Goal: Transaction & Acquisition: Purchase product/service

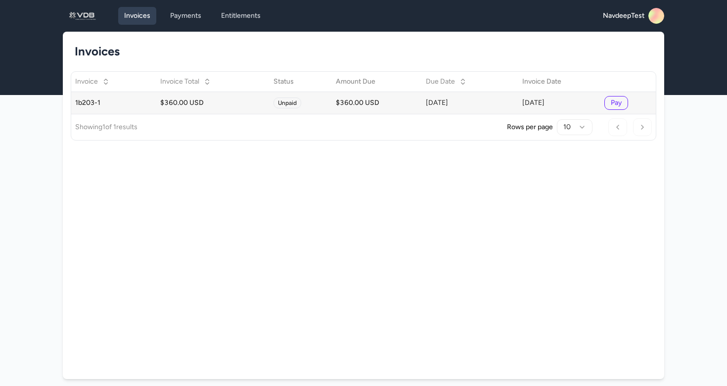
click at [623, 106] on button "Pay" at bounding box center [617, 103] width 24 height 14
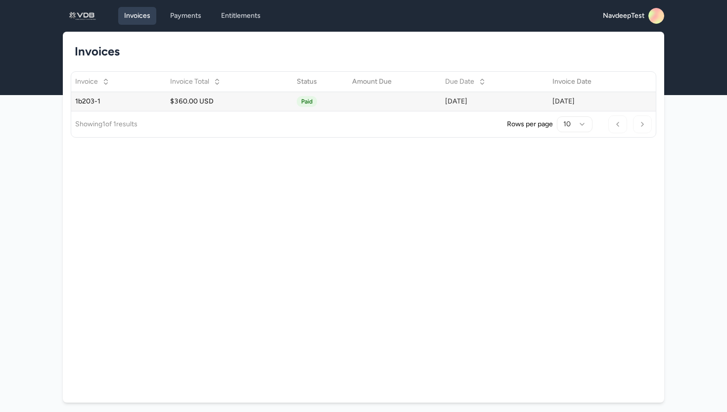
click at [480, 103] on div "[DATE]" at bounding box center [494, 101] width 99 height 10
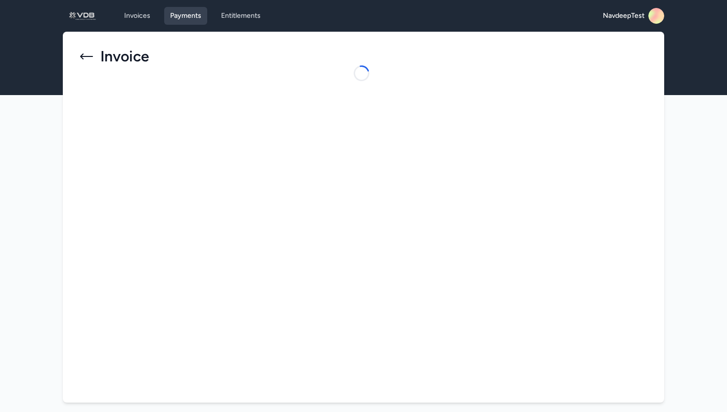
click at [204, 21] on link "Payments" at bounding box center [185, 16] width 43 height 18
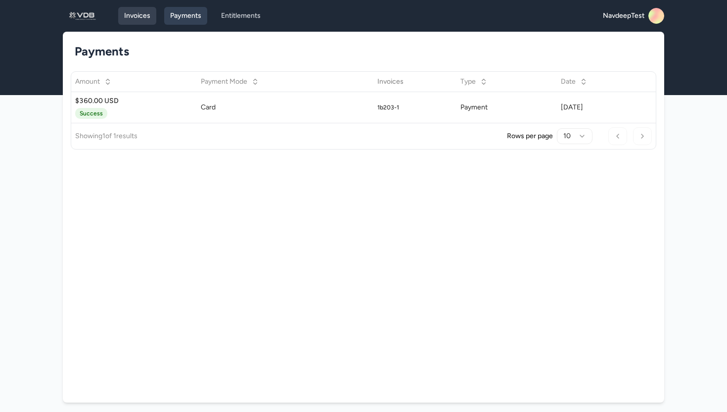
click at [145, 7] on link "Invoices" at bounding box center [137, 16] width 38 height 18
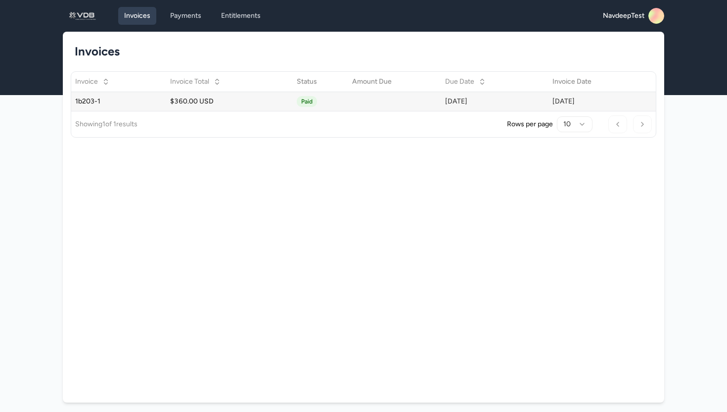
click at [441, 102] on td "[DATE]" at bounding box center [494, 101] width 107 height 19
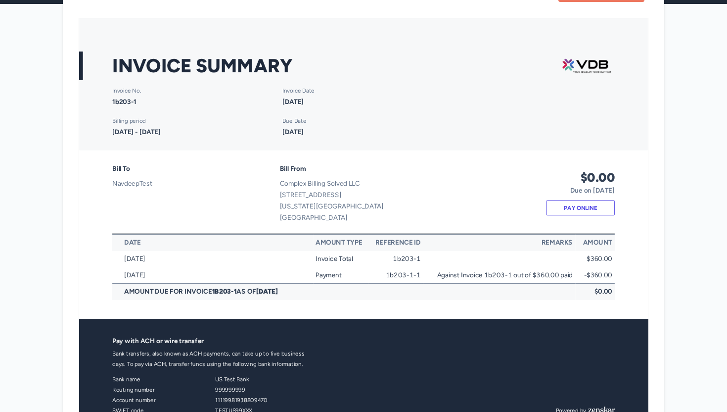
scroll to position [99, 0]
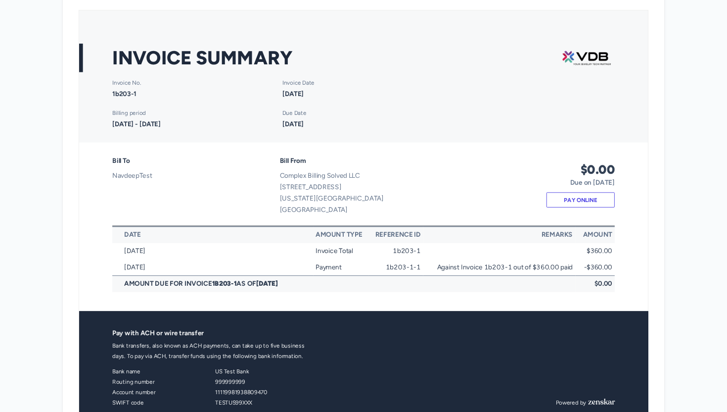
click at [586, 207] on link "Pay Online" at bounding box center [602, 208] width 71 height 16
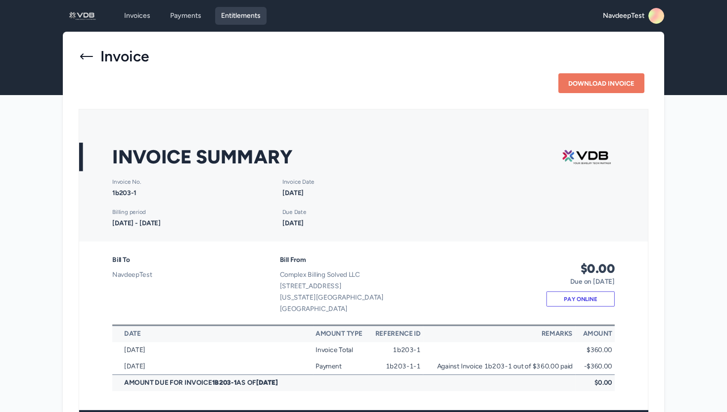
click at [238, 18] on link "Entitlements" at bounding box center [240, 16] width 51 height 18
